Goal: Find specific page/section: Find specific page/section

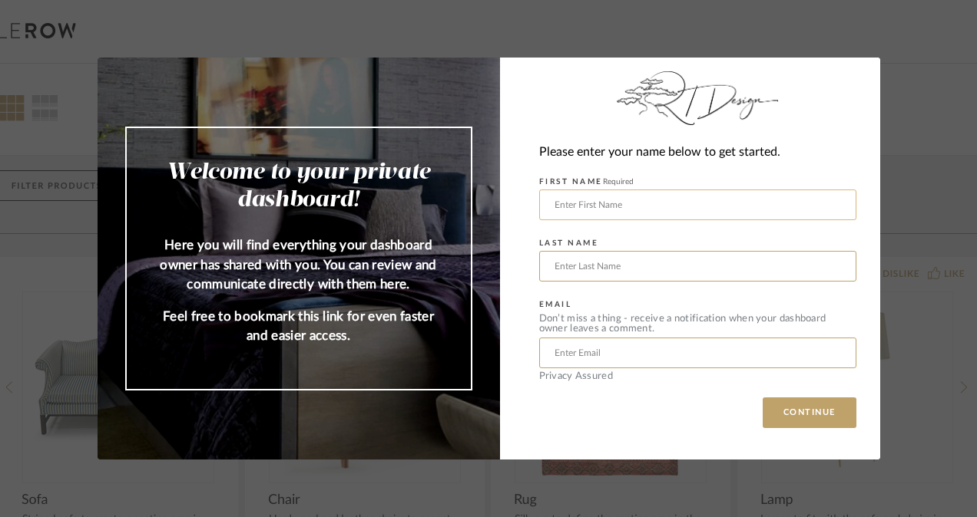
click at [683, 209] on input "text" at bounding box center [697, 205] width 317 height 31
type input "[PERSON_NAME]"
type input "KEY"
click at [679, 353] on input "text" at bounding box center [697, 353] width 317 height 31
type input "[EMAIL_ADDRESS][DOMAIN_NAME]"
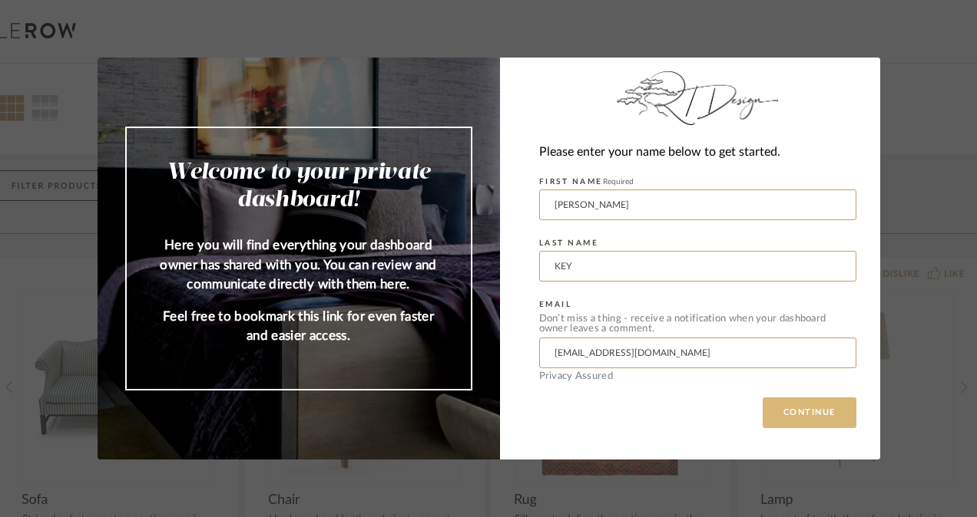
click at [811, 413] on button "CONTINUE" at bounding box center [809, 413] width 94 height 31
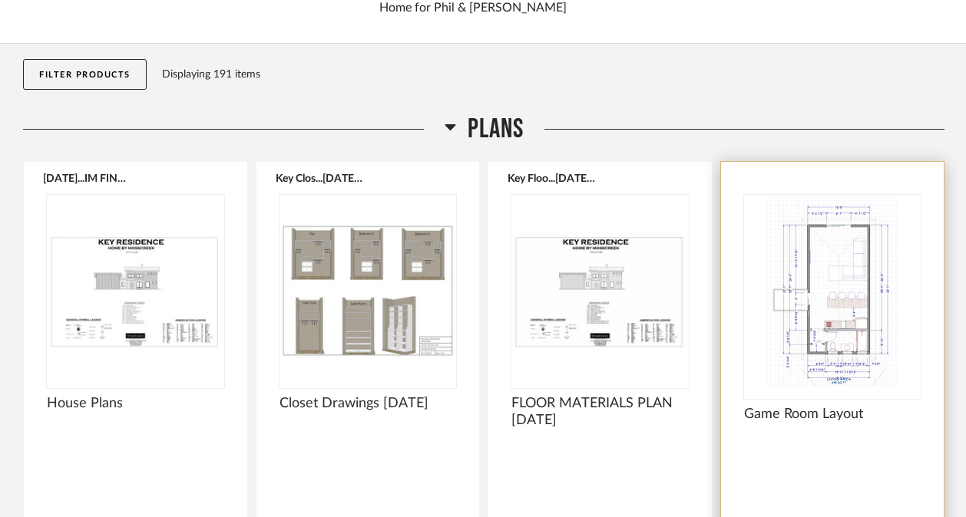
scroll to position [154, 0]
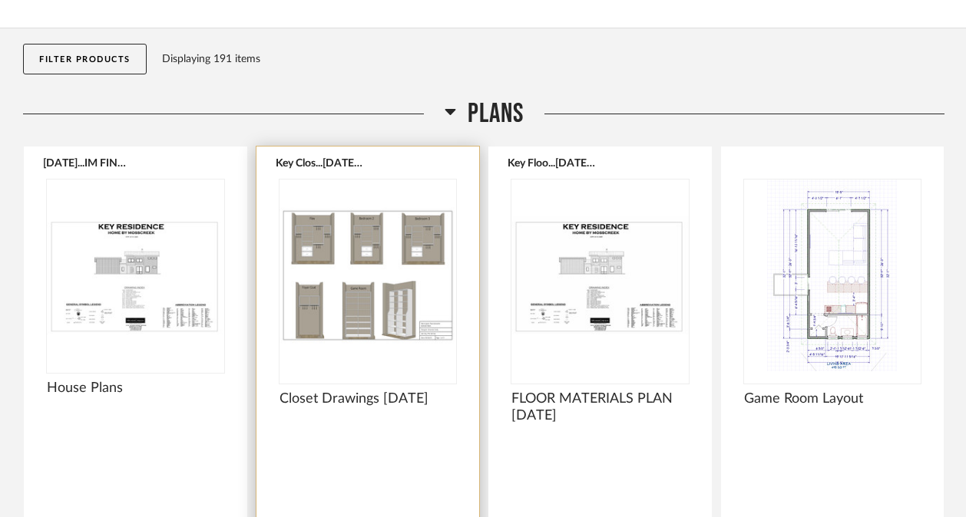
click at [382, 301] on img "0" at bounding box center [367, 276] width 177 height 192
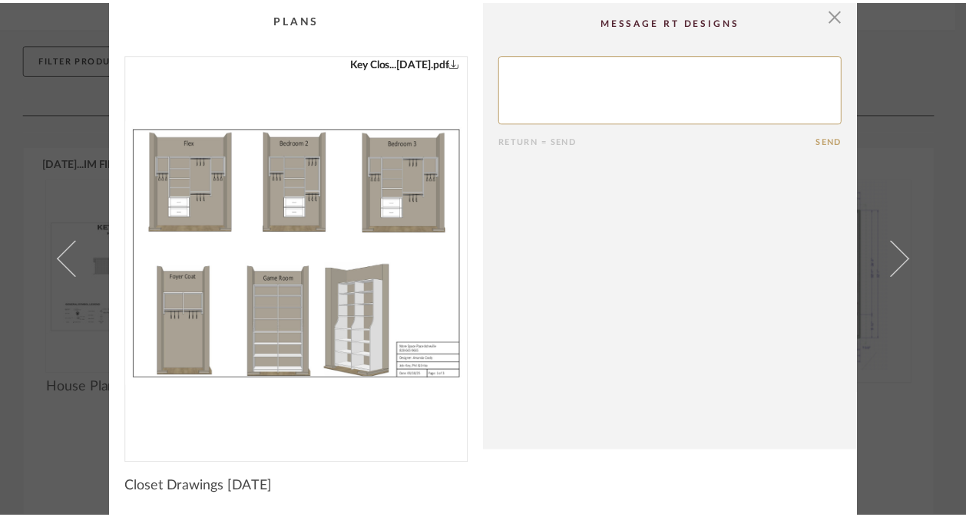
scroll to position [0, 0]
